Goal: Communication & Community: Participate in discussion

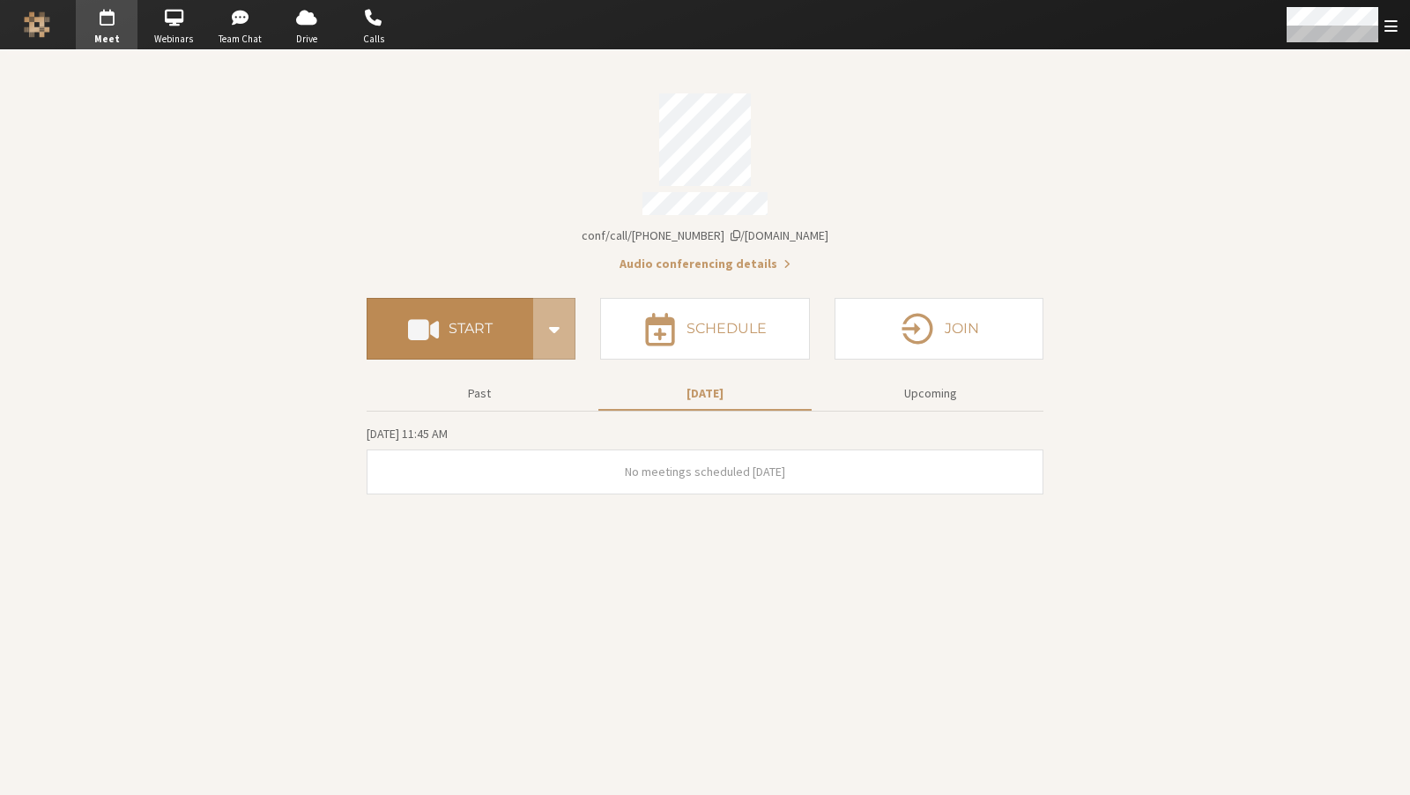
click at [505, 339] on button "Start" at bounding box center [450, 329] width 167 height 62
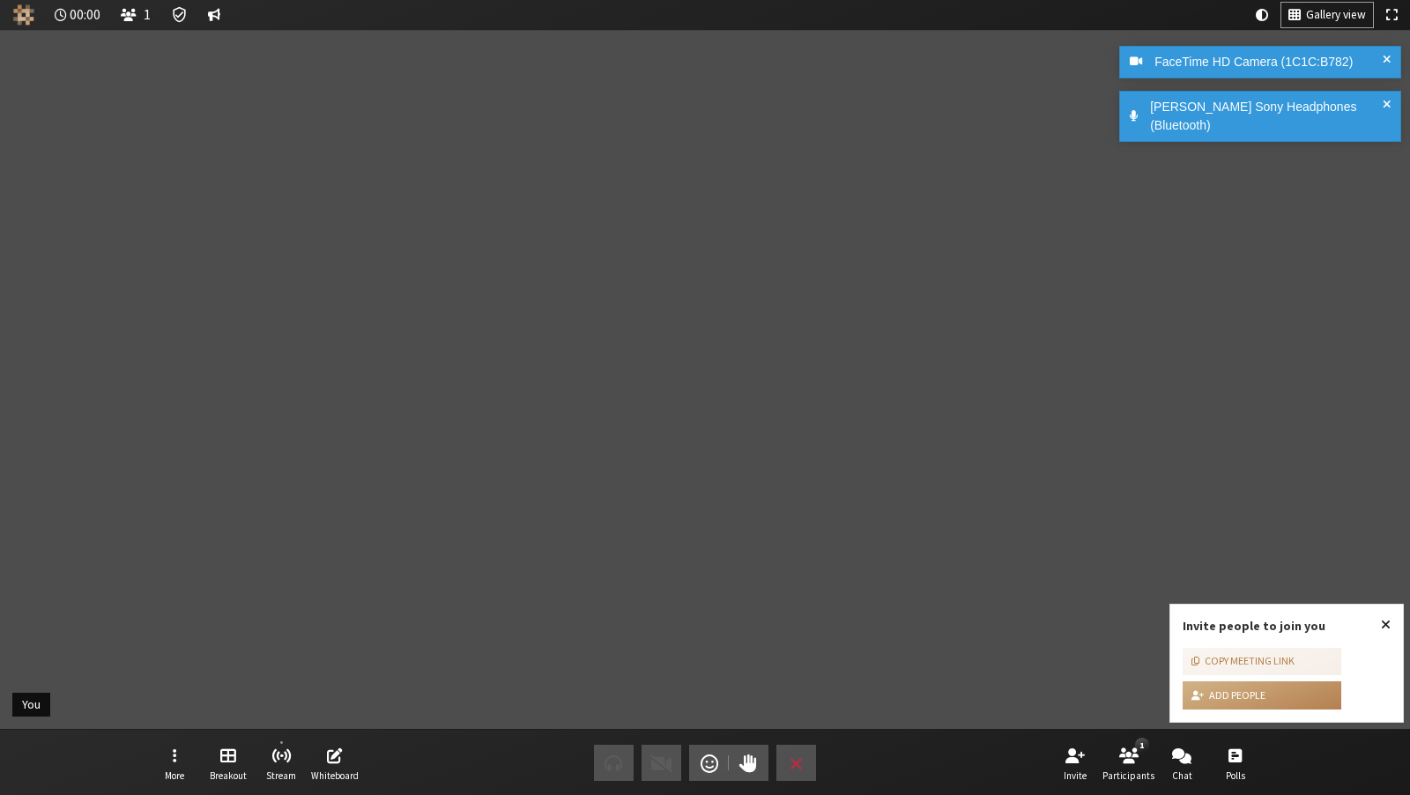
click at [1385, 617] on span "Close popover" at bounding box center [1386, 624] width 10 height 14
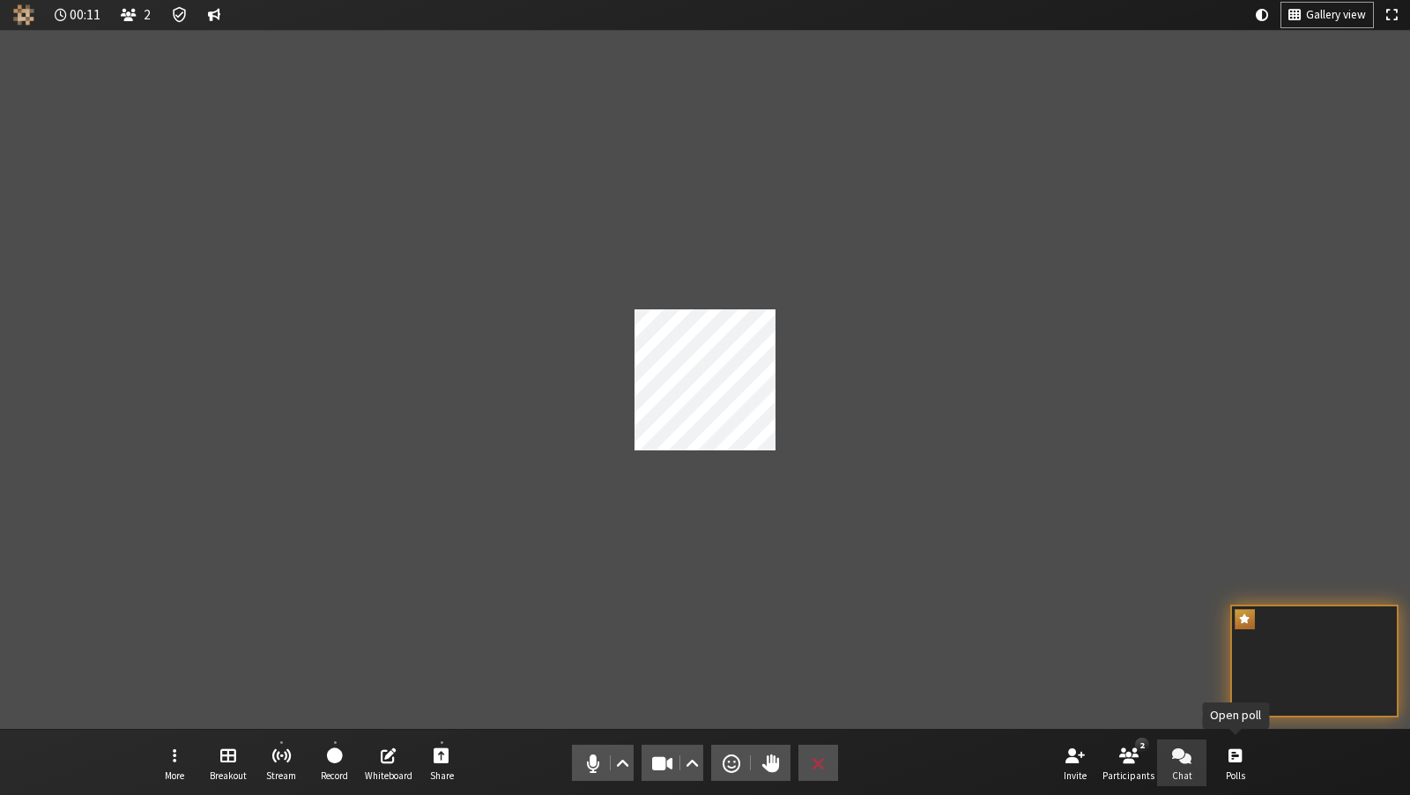
click at [1202, 774] on button "Chat" at bounding box center [1181, 763] width 49 height 48
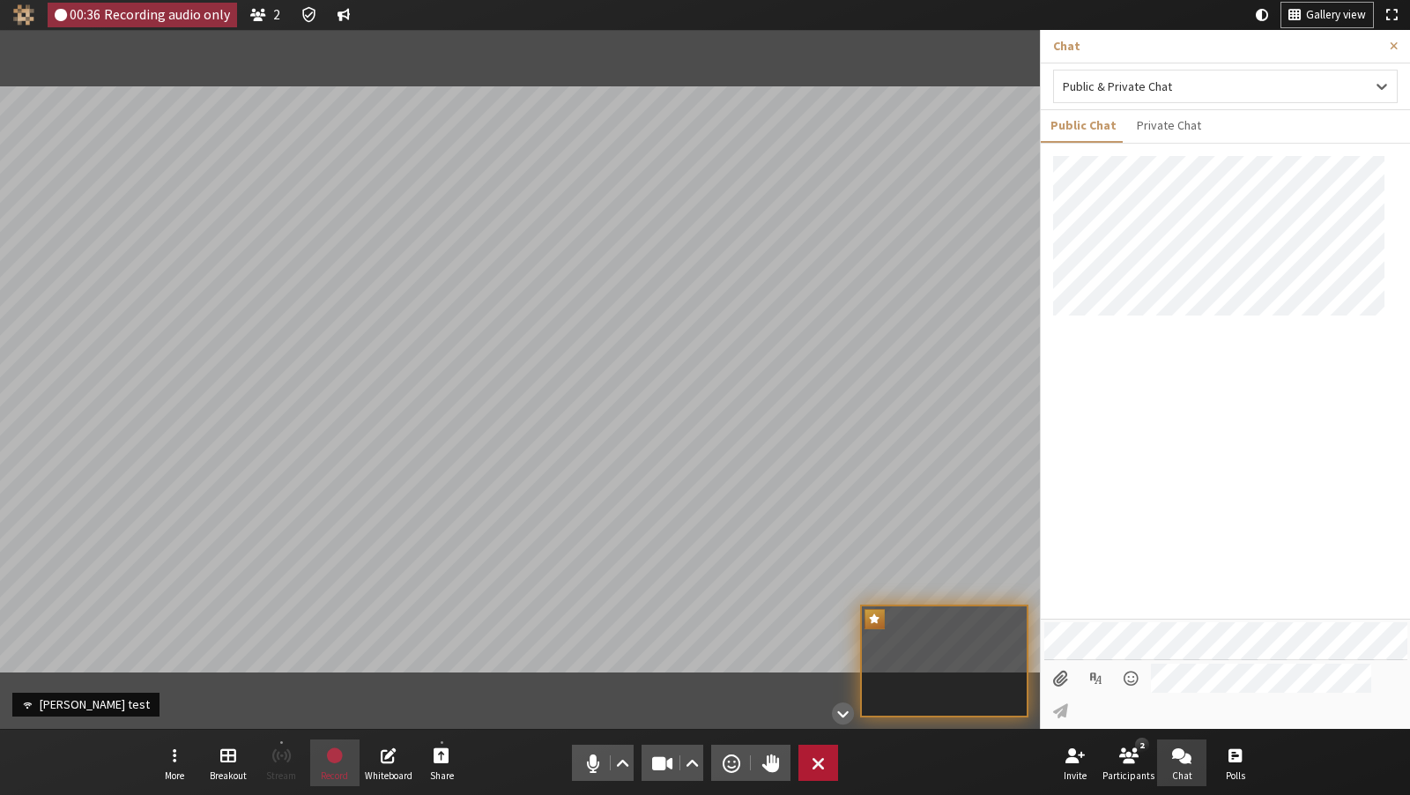
click at [805, 766] on button "Leave" at bounding box center [818, 763] width 40 height 36
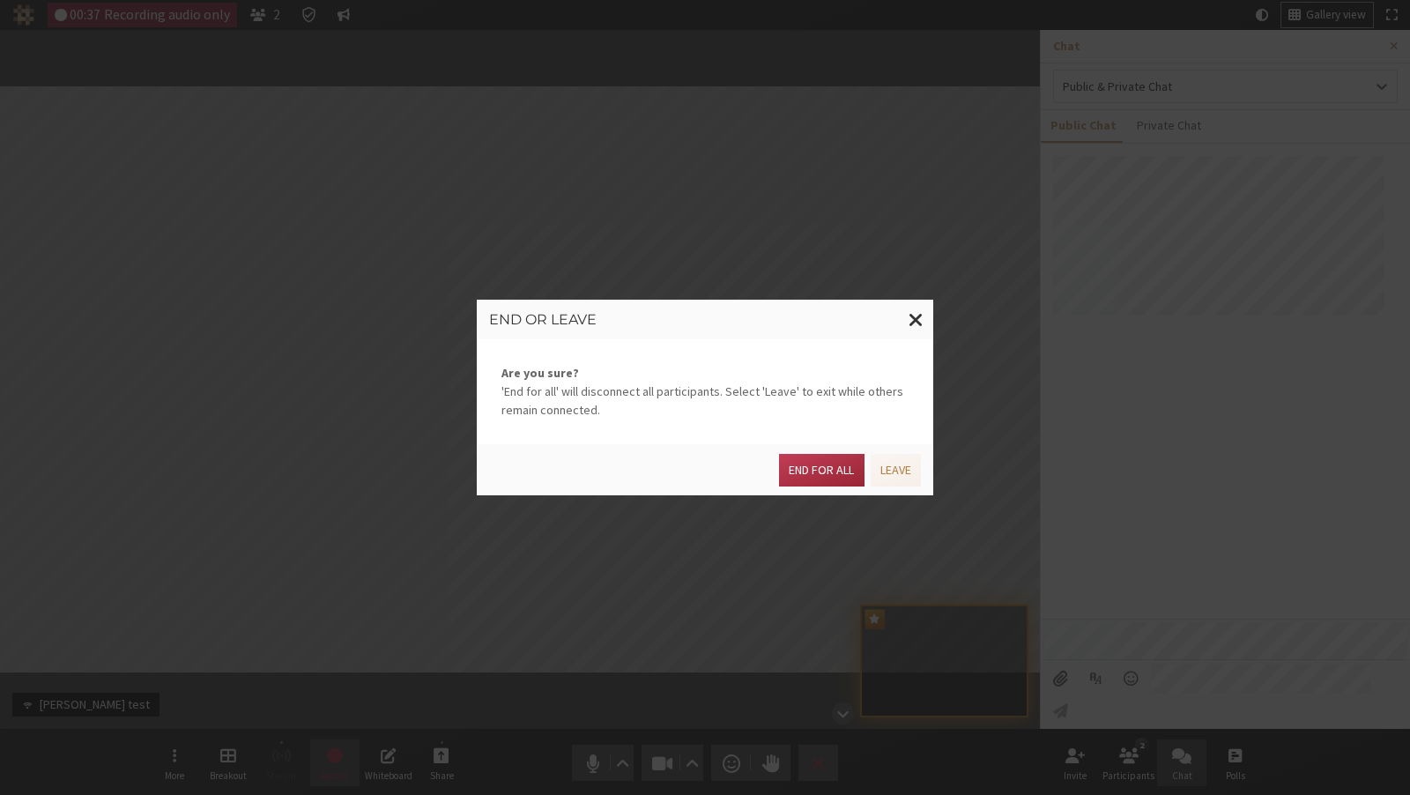
click at [882, 447] on div "End for all Leave" at bounding box center [705, 469] width 457 height 51
click at [882, 479] on button "Leave" at bounding box center [896, 470] width 50 height 33
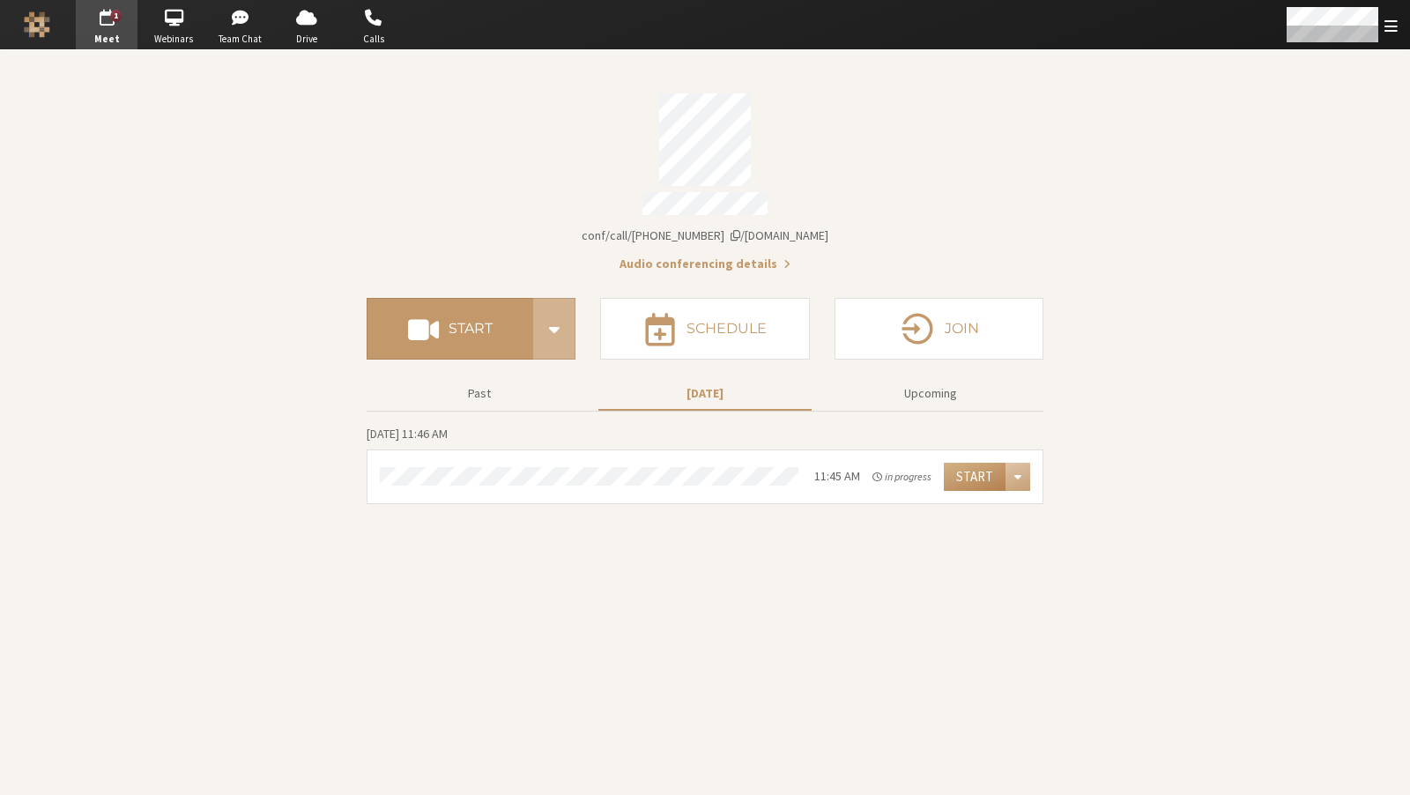
click at [107, 37] on span "Meet" at bounding box center [107, 39] width 62 height 15
click at [246, 38] on span "Team Chat" at bounding box center [241, 39] width 62 height 15
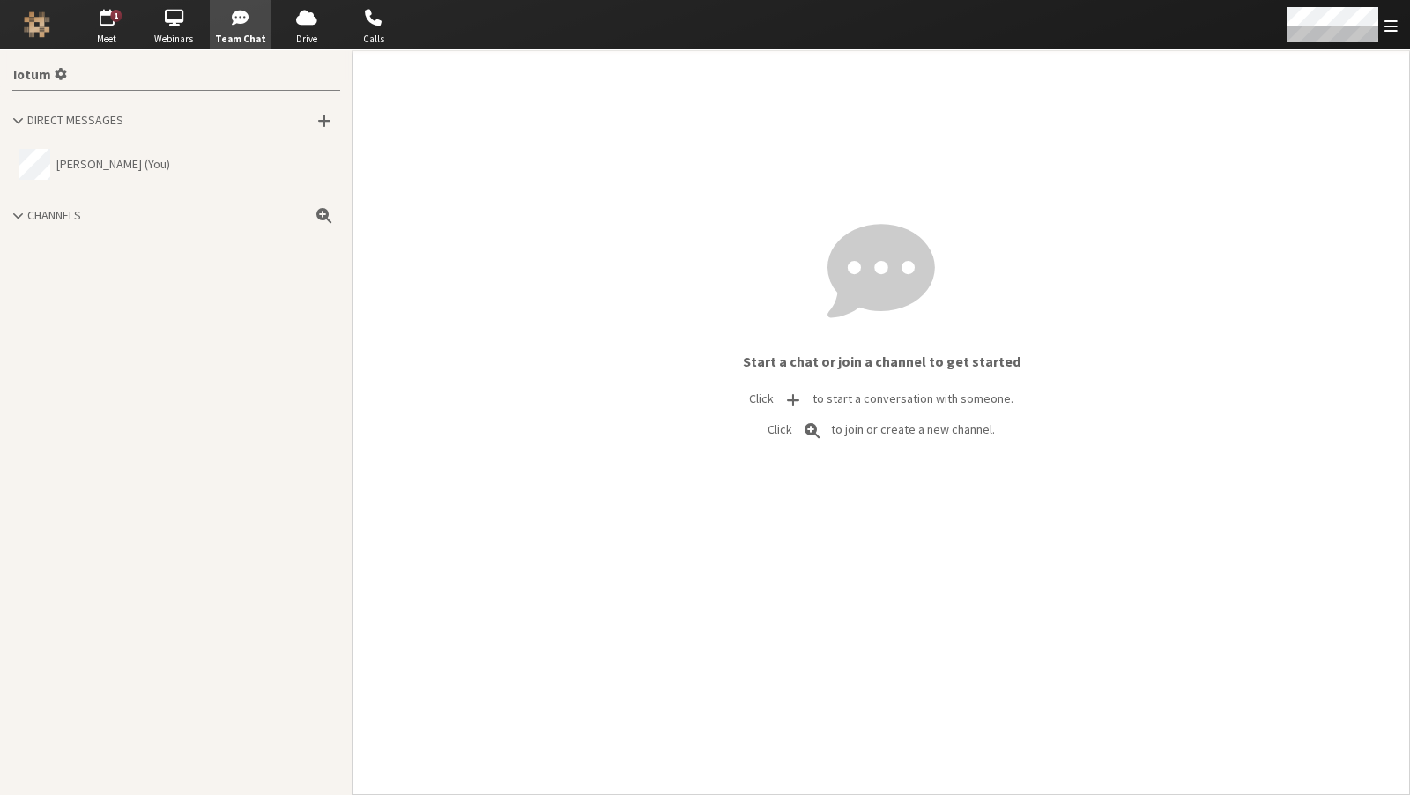
click at [122, 214] on div "Channels" at bounding box center [176, 215] width 328 height 19
click at [137, 163] on button "Anay Baid (You)" at bounding box center [176, 165] width 328 height 46
